Goal: Task Accomplishment & Management: Manage account settings

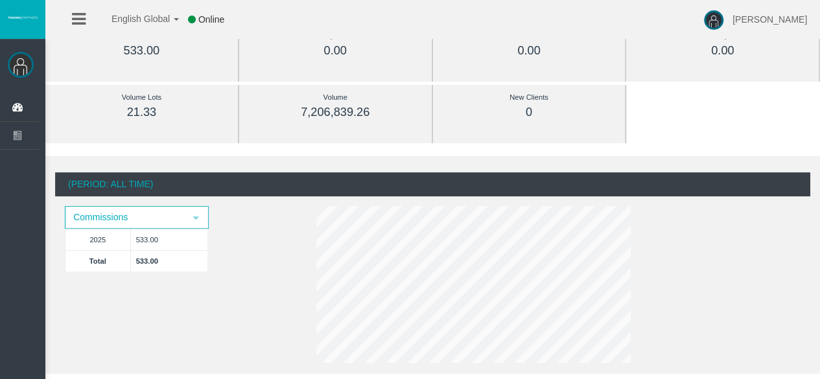
scroll to position [6, 0]
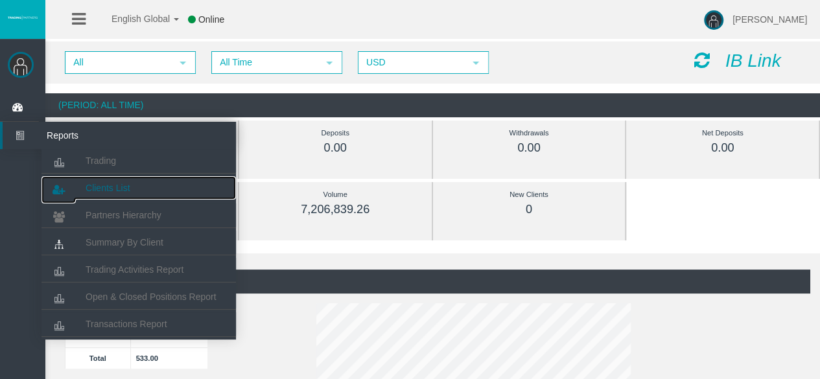
click at [110, 191] on span "Clients List" at bounding box center [108, 188] width 44 height 10
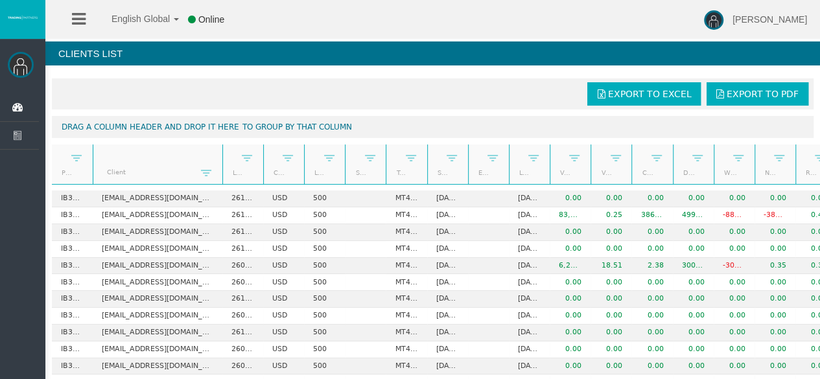
drag, startPoint x: 132, startPoint y: 168, endPoint x: 229, endPoint y: 167, distance: 96.6
click at [229, 167] on div "Partner code Client Login Currency Leverage Short Code Type Start Date End Date…" at bounding box center [441, 165] width 778 height 40
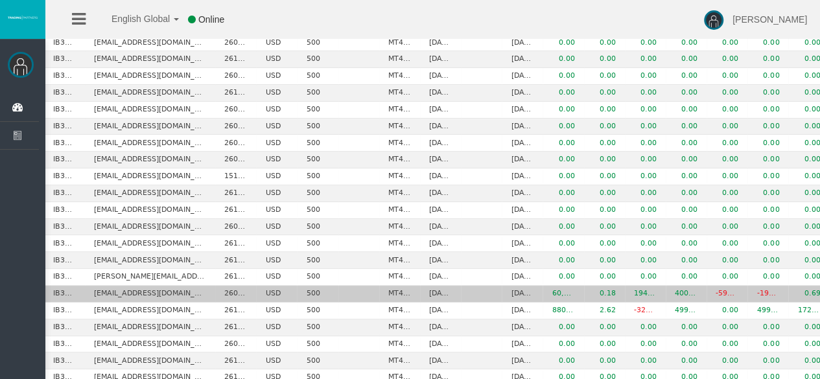
scroll to position [334, 0]
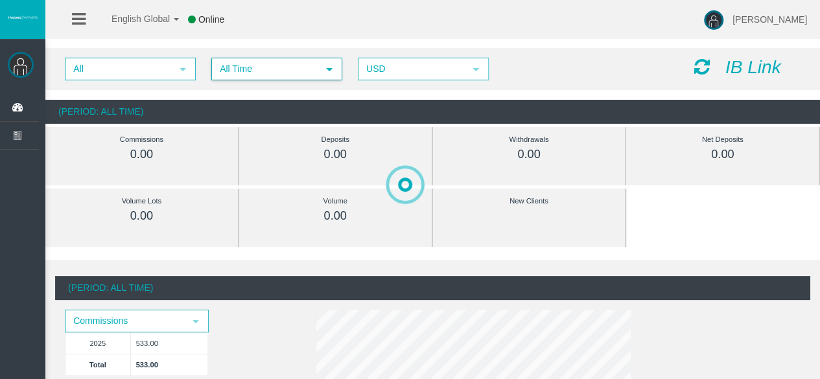
click at [288, 67] on span "All Time" at bounding box center [265, 69] width 105 height 20
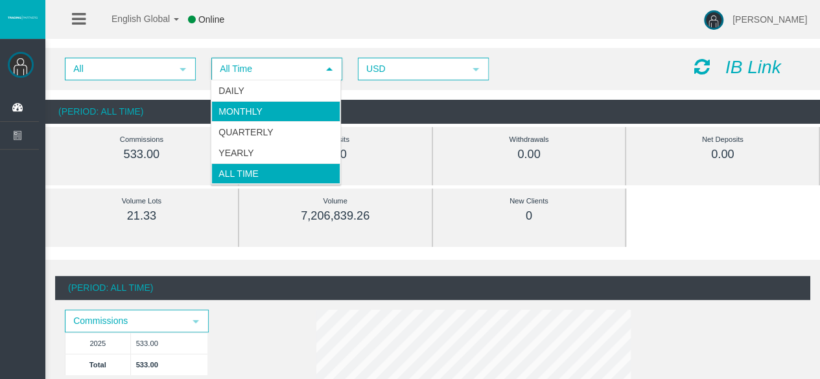
click at [243, 106] on li "Monthly" at bounding box center [275, 111] width 129 height 21
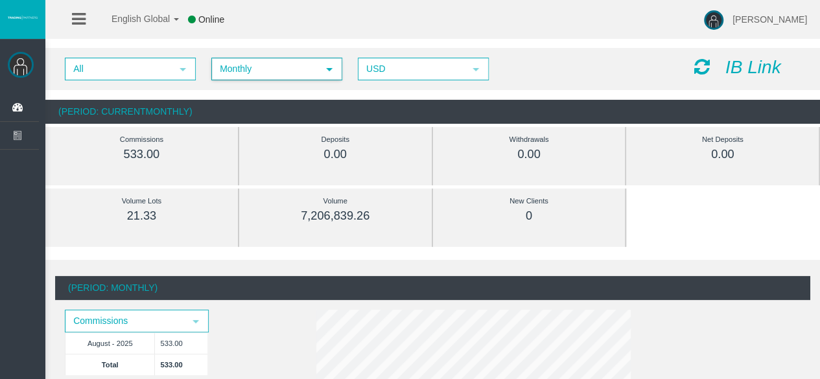
click at [279, 77] on span "Monthly" at bounding box center [265, 69] width 105 height 20
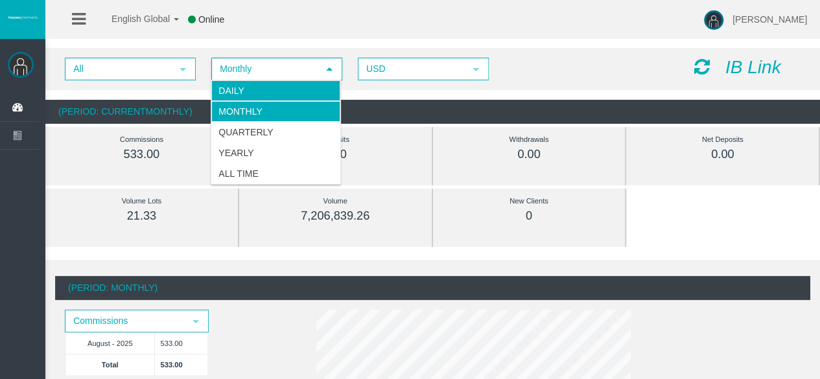
click at [242, 91] on li "Daily" at bounding box center [275, 90] width 129 height 21
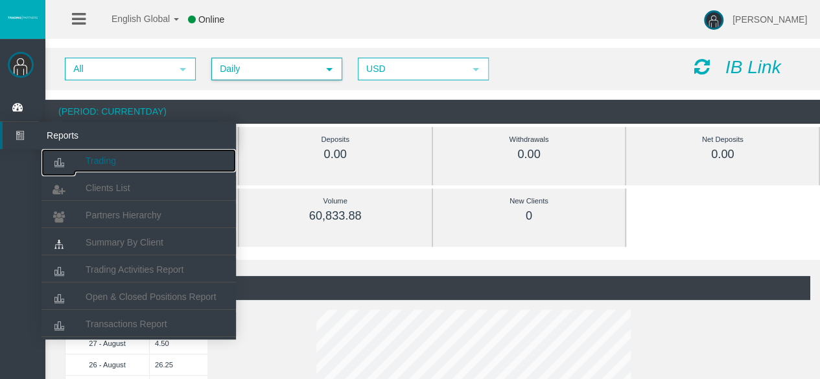
click at [73, 156] on icon at bounding box center [58, 162] width 34 height 27
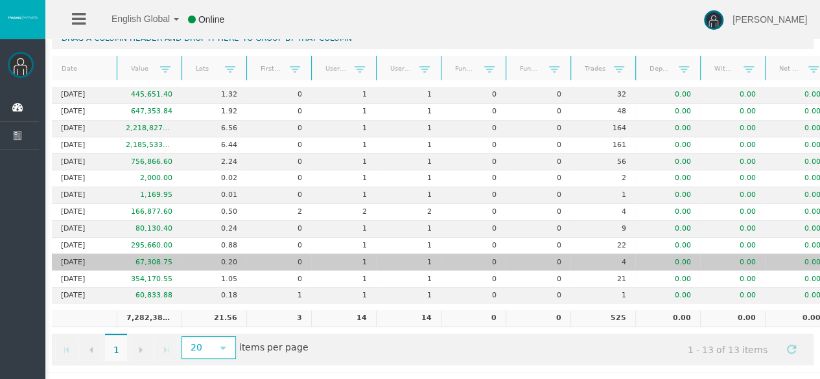
scroll to position [0, 36]
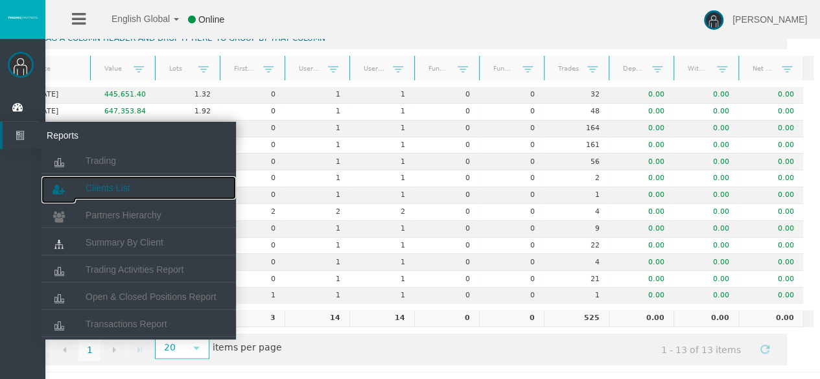
click at [116, 184] on span "Clients List" at bounding box center [108, 188] width 44 height 10
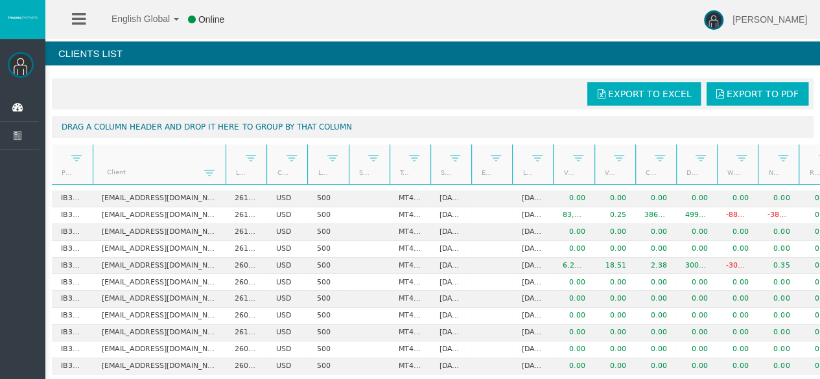
drag, startPoint x: 134, startPoint y: 156, endPoint x: 236, endPoint y: 156, distance: 101.7
click at [236, 156] on div "Partner code Client Login Currency Leverage Short Code Type Start Date End Date…" at bounding box center [441, 165] width 778 height 40
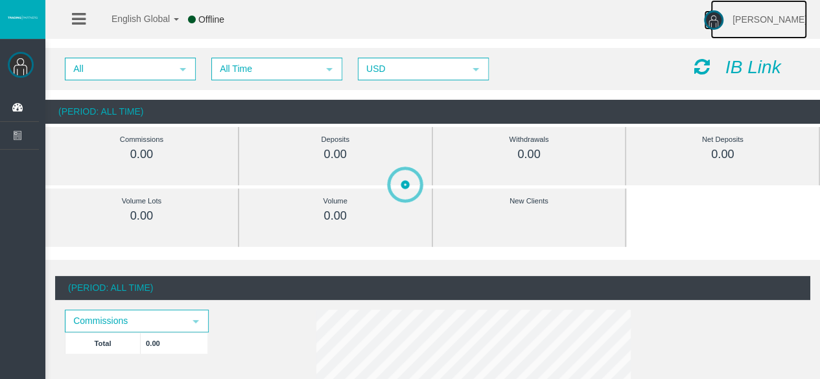
click at [764, 16] on span "[PERSON_NAME]" at bounding box center [769, 19] width 75 height 10
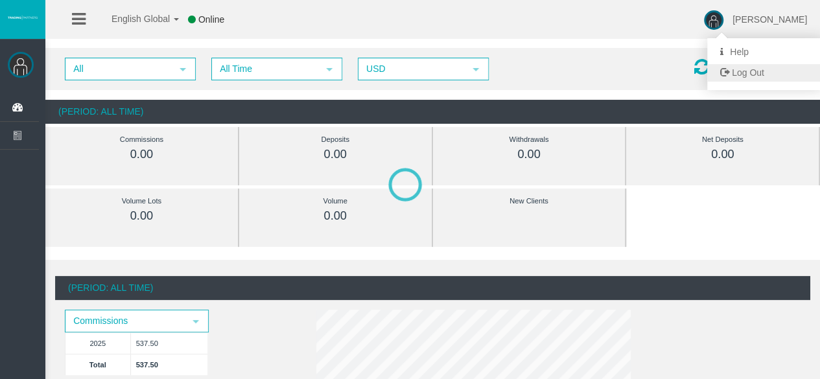
click at [764, 73] on span "Log Out" at bounding box center [748, 72] width 32 height 10
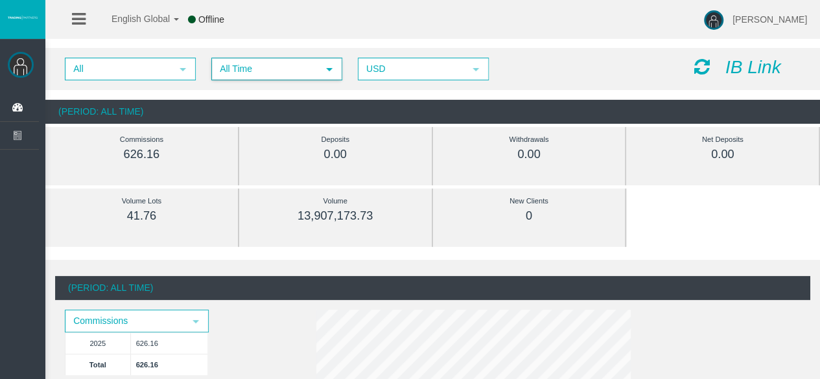
click at [272, 68] on span "All Time" at bounding box center [265, 69] width 105 height 20
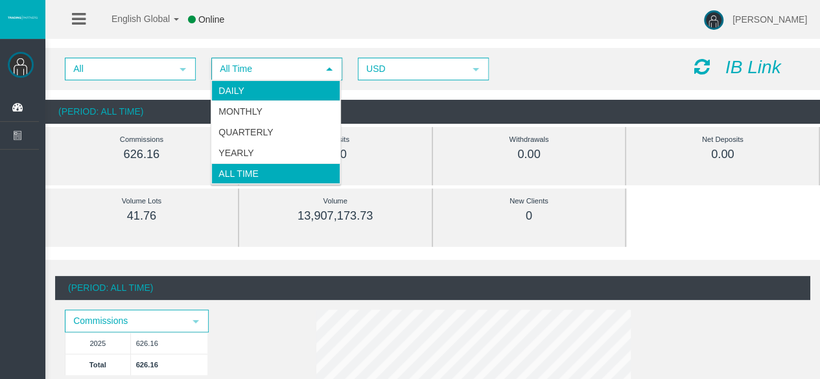
click at [262, 99] on li "Daily" at bounding box center [275, 90] width 129 height 21
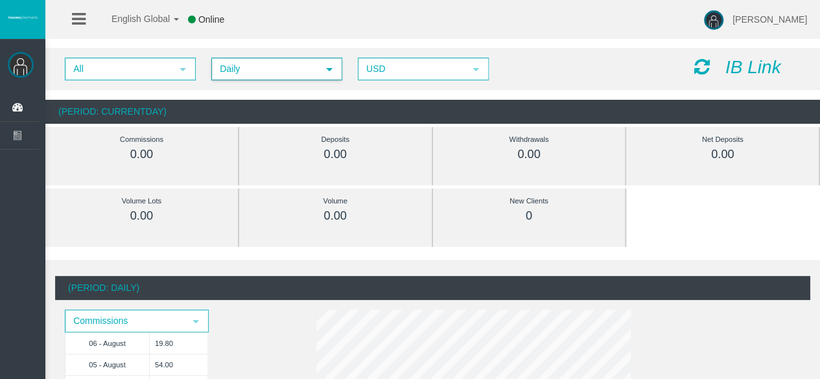
click at [272, 71] on span "Daily" at bounding box center [265, 69] width 105 height 20
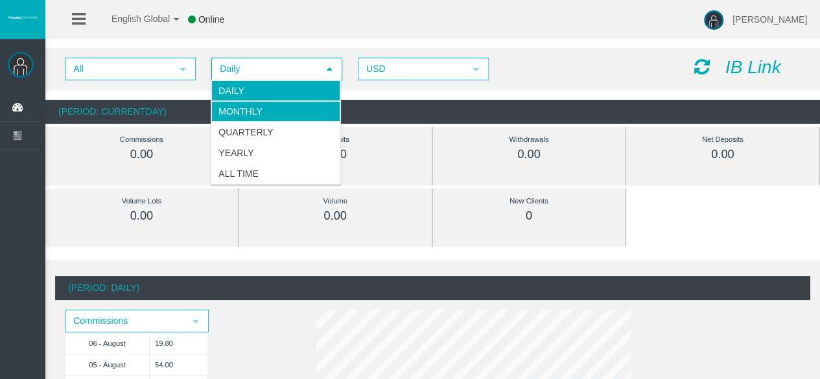
click at [246, 115] on li "Monthly" at bounding box center [275, 111] width 129 height 21
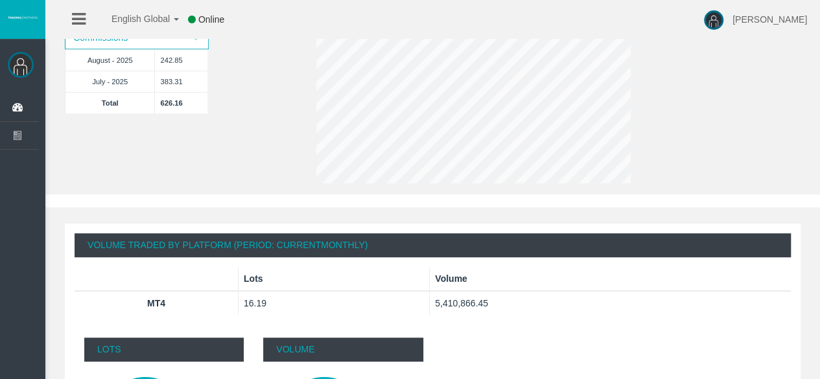
scroll to position [283, 0]
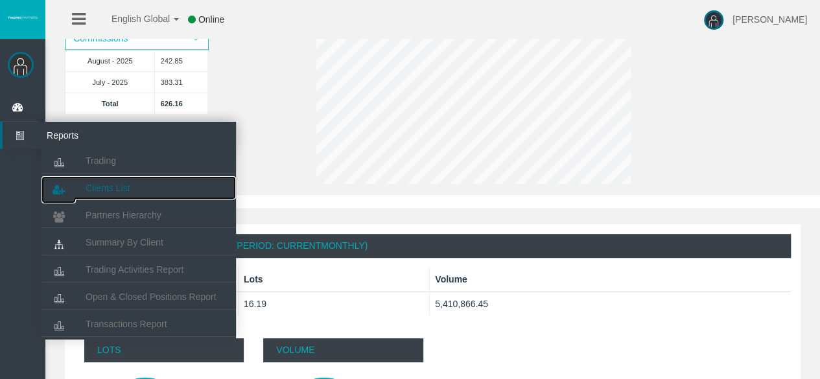
click at [140, 191] on link "Clients List" at bounding box center [138, 187] width 194 height 23
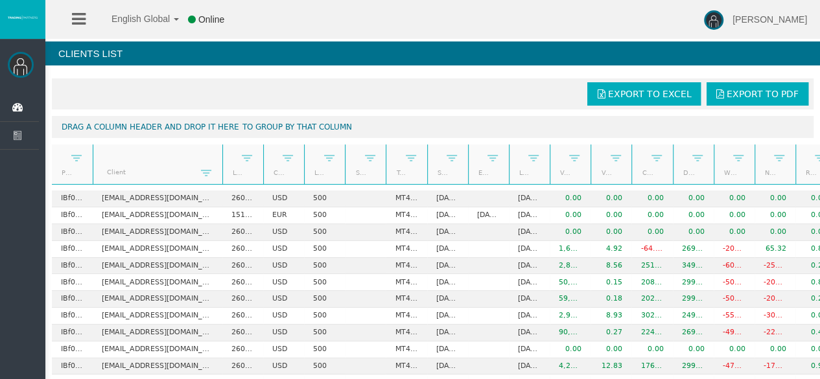
drag, startPoint x: 133, startPoint y: 152, endPoint x: 242, endPoint y: 161, distance: 108.7
click at [242, 161] on div "Partner code Client Login Currency Leverage Short Code Type Start Date End Date…" at bounding box center [441, 165] width 778 height 40
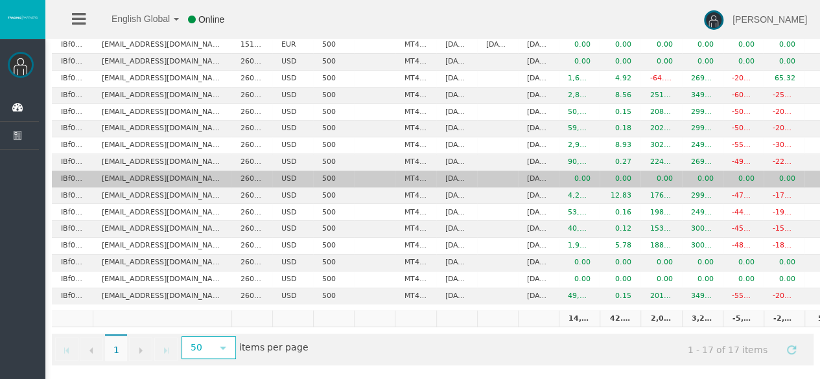
scroll to position [0, 97]
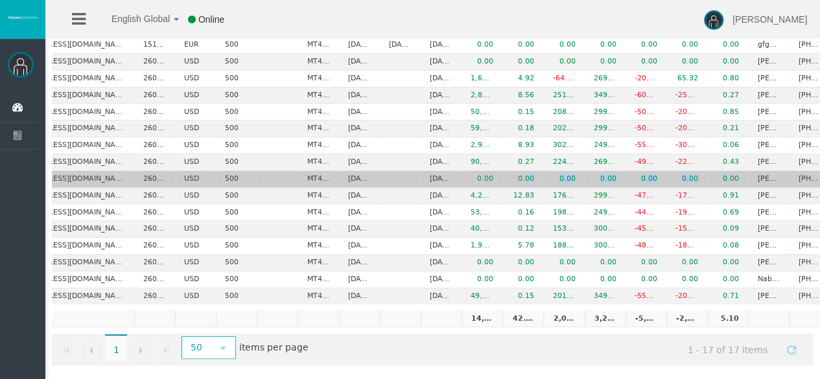
drag, startPoint x: 526, startPoint y: 174, endPoint x: 727, endPoint y: 169, distance: 200.9
click at [727, 171] on tr "IBf0o8c [EMAIL_ADDRESS][DOMAIN_NAME] 26096977 USD 500 MT4 LiveFixedSpreadAccoun…" at bounding box center [392, 179] width 875 height 17
click at [727, 171] on td "0.00" at bounding box center [727, 179] width 41 height 17
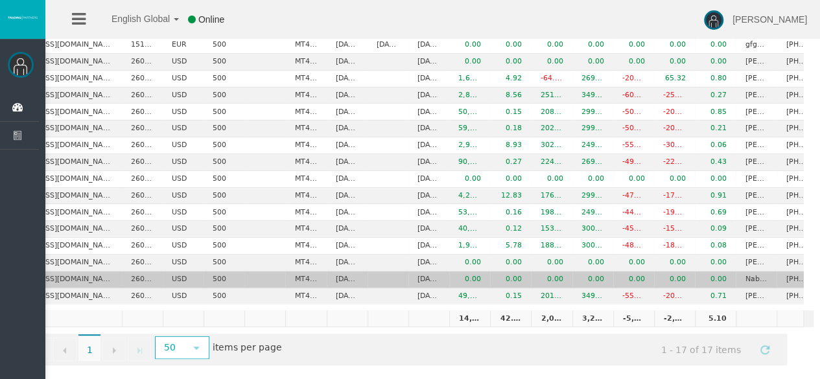
scroll to position [0, 0]
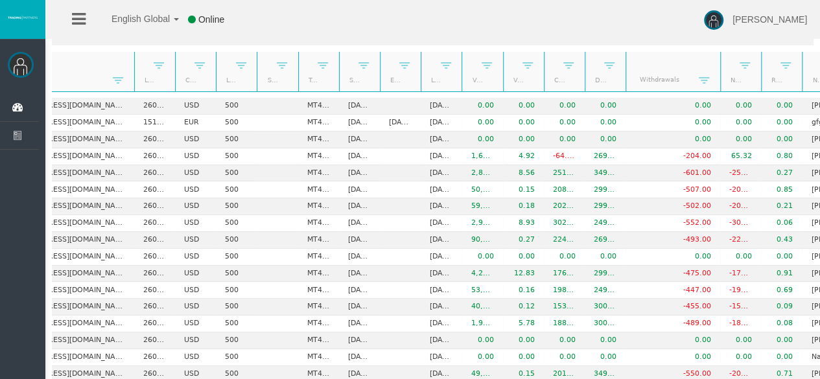
drag, startPoint x: 664, startPoint y: 76, endPoint x: 737, endPoint y: 78, distance: 73.3
click at [737, 78] on div "Partner code Client Login Currency Leverage Short Code Type Start Date End Date…" at bounding box center [441, 72] width 778 height 40
